Goal: Find specific page/section: Find specific page/section

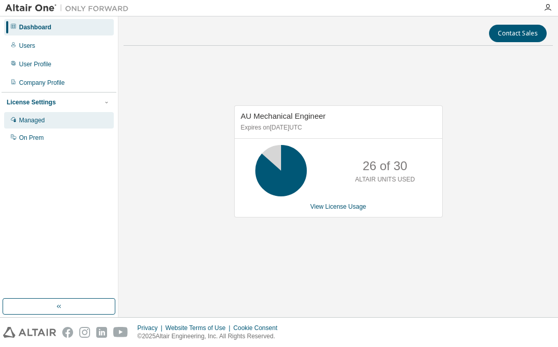
click at [48, 125] on div "Managed" at bounding box center [59, 120] width 110 height 16
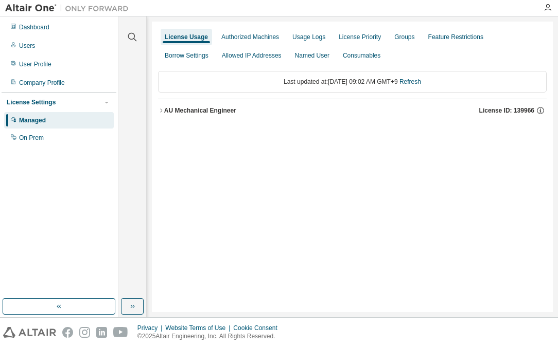
click at [160, 111] on icon "button" at bounding box center [161, 111] width 6 height 6
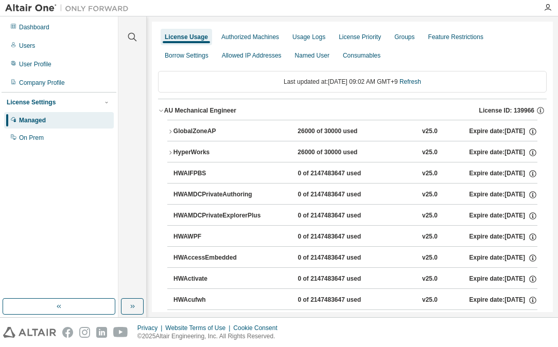
click at [168, 152] on icon "button" at bounding box center [170, 153] width 6 height 6
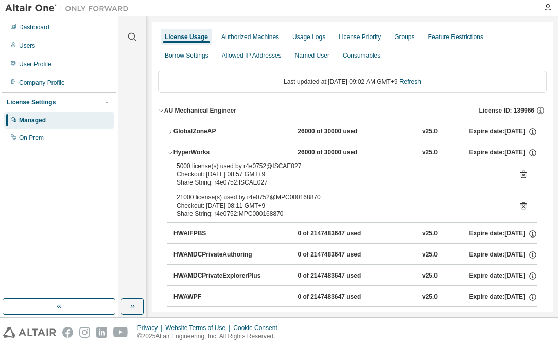
click at [290, 174] on div "Checkout: 2025-09-02 08:57 GMT+9" at bounding box center [340, 174] width 327 height 8
click at [258, 172] on div "Checkout: 2025-09-02 08:57 GMT+9" at bounding box center [340, 174] width 327 height 8
click at [522, 175] on icon at bounding box center [523, 175] width 3 height 3
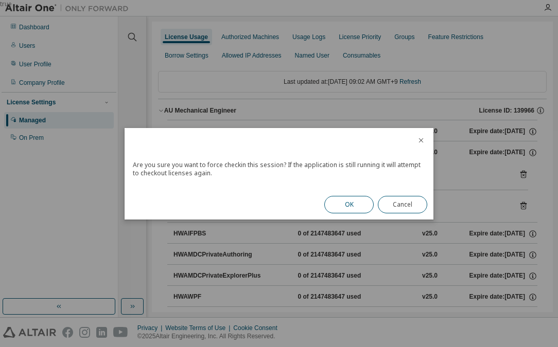
click at [348, 201] on button "OK" at bounding box center [348, 205] width 49 height 18
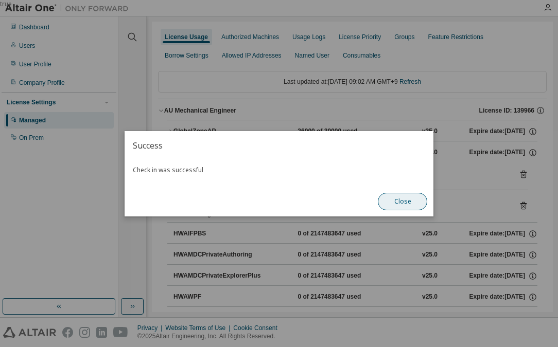
click at [392, 199] on button "Close" at bounding box center [402, 202] width 49 height 18
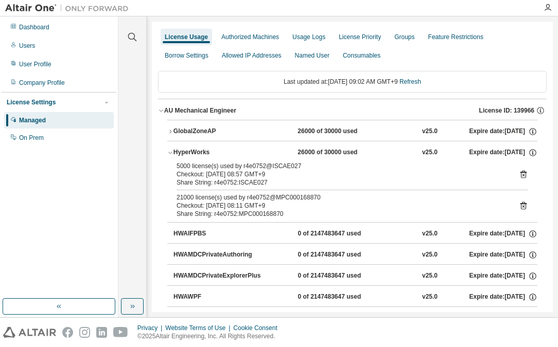
click at [173, 154] on icon "button" at bounding box center [170, 153] width 6 height 6
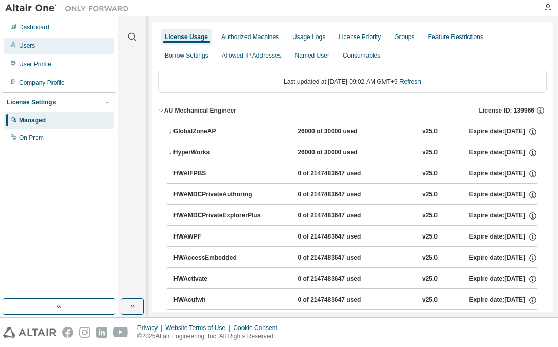
click at [37, 51] on div "Users" at bounding box center [59, 46] width 110 height 16
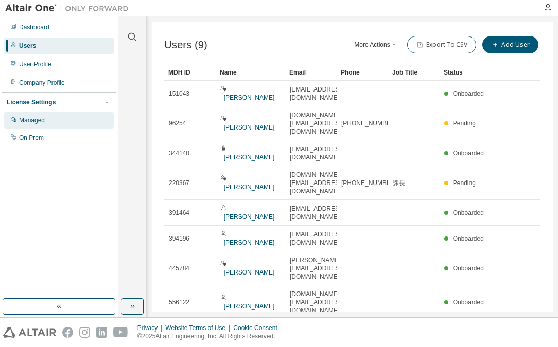
click at [35, 124] on div "Managed" at bounding box center [32, 120] width 26 height 8
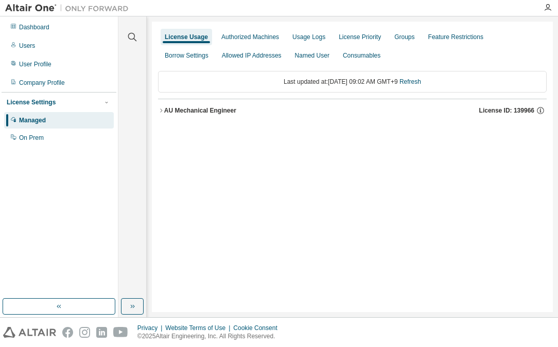
click at [163, 112] on icon "button" at bounding box center [161, 111] width 6 height 6
